Goal: Check status

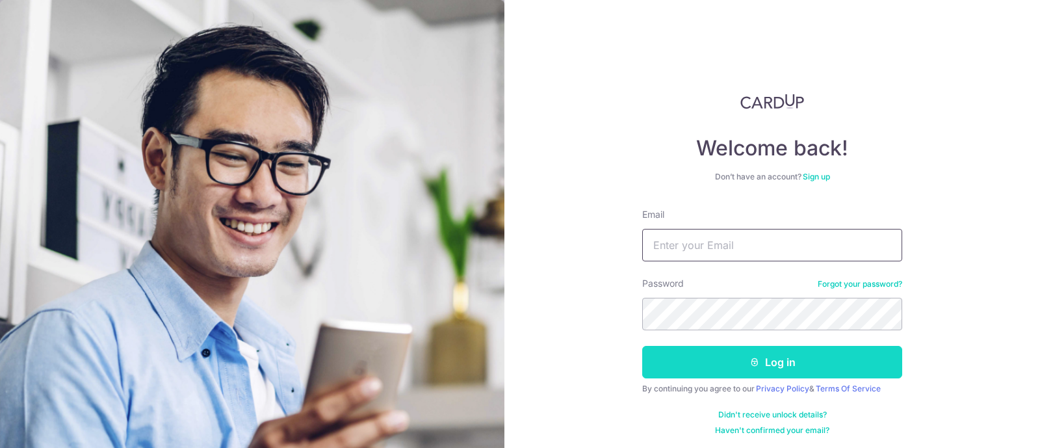
type input "[EMAIL_ADDRESS][DOMAIN_NAME]"
click at [695, 348] on button "Log in" at bounding box center [772, 362] width 260 height 32
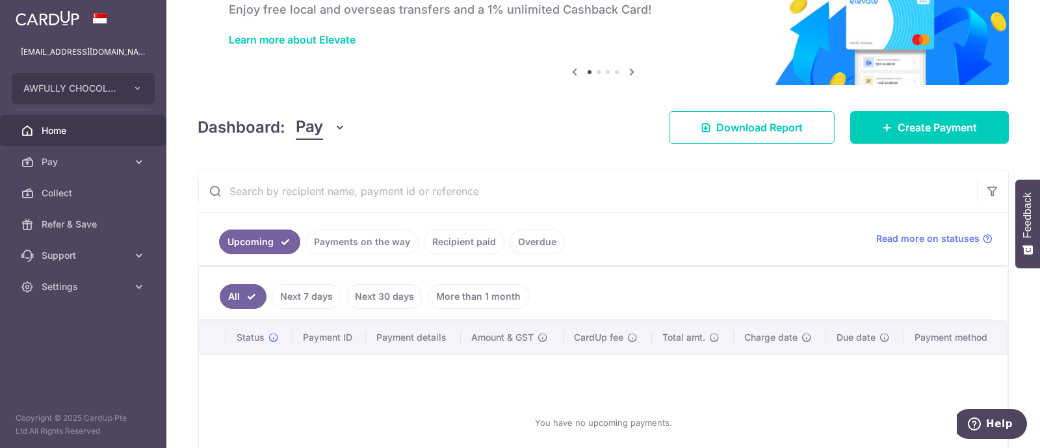
click at [330, 243] on link "Payments on the way" at bounding box center [361, 241] width 113 height 25
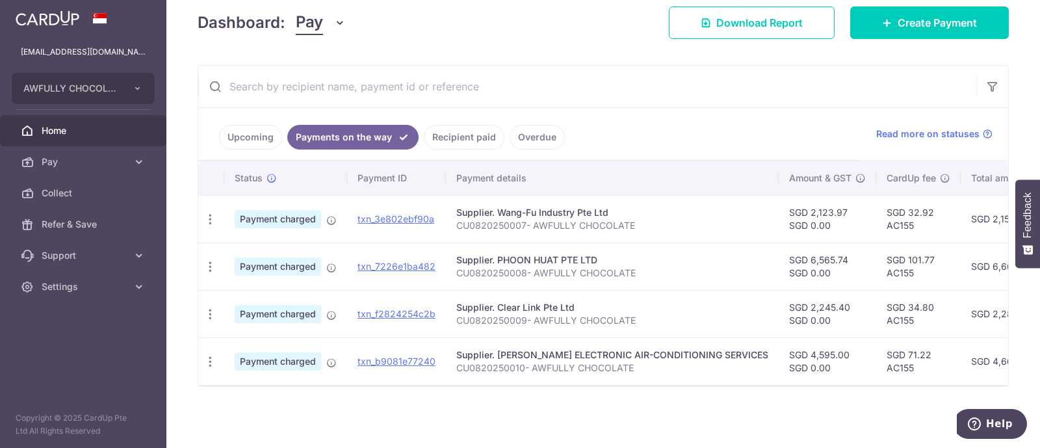
scroll to position [190, 0]
click at [392, 261] on link "txn_7226e1ba482" at bounding box center [396, 266] width 78 height 11
